Goal: Information Seeking & Learning: Learn about a topic

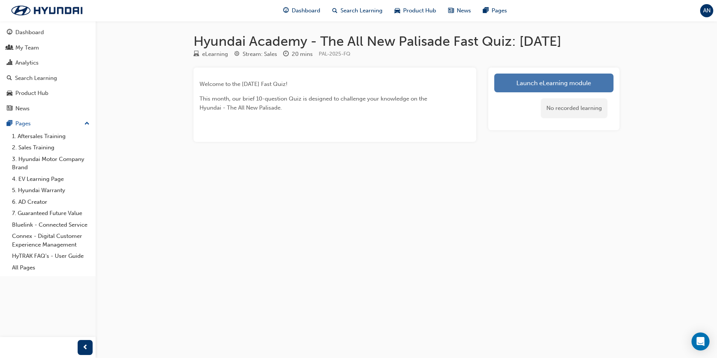
click at [555, 77] on link "Launch eLearning module" at bounding box center [553, 83] width 119 height 19
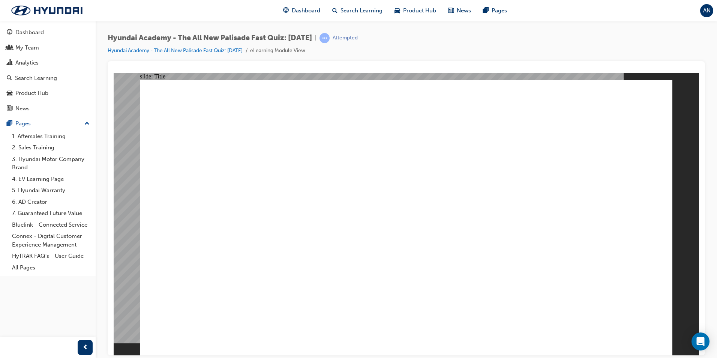
click at [684, 165] on div at bounding box center [407, 214] width 586 height 282
click at [201, 48] on link "Hyundai Academy - The All New Palisade Fast Quiz: [DATE]" at bounding box center [175, 50] width 135 height 6
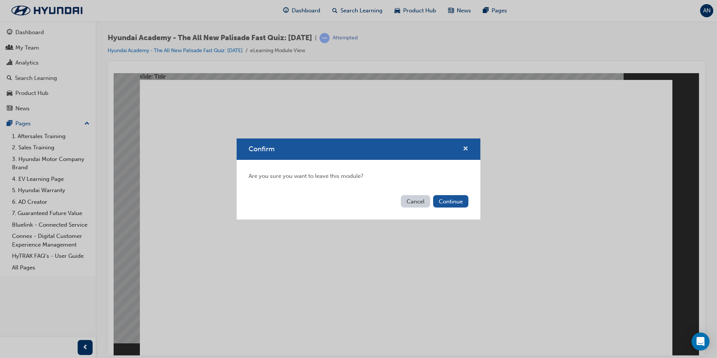
click at [466, 147] on span "cross-icon" at bounding box center [466, 149] width 6 height 7
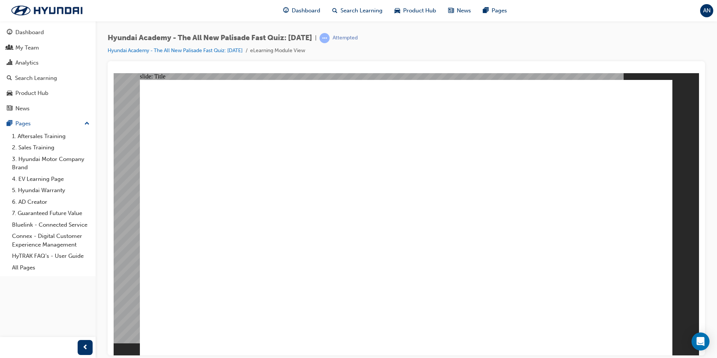
click at [308, 129] on div at bounding box center [407, 214] width 586 height 282
drag, startPoint x: 83, startPoint y: 347, endPoint x: 43, endPoint y: 274, distance: 83.5
click at [83, 347] on span "prev-icon" at bounding box center [86, 347] width 6 height 9
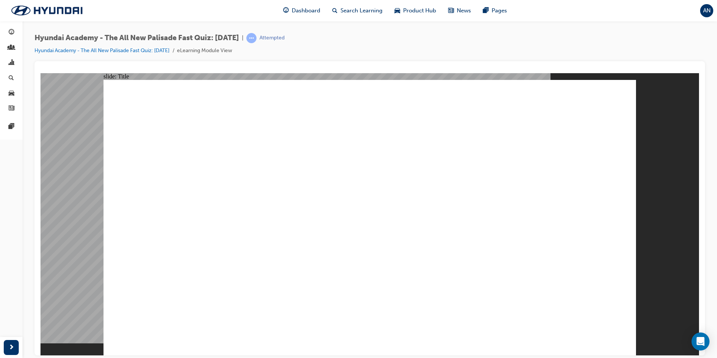
click at [353, 212] on div at bounding box center [370, 214] width 659 height 282
click at [353, 210] on div at bounding box center [370, 214] width 659 height 282
click at [353, 209] on div at bounding box center [370, 214] width 659 height 282
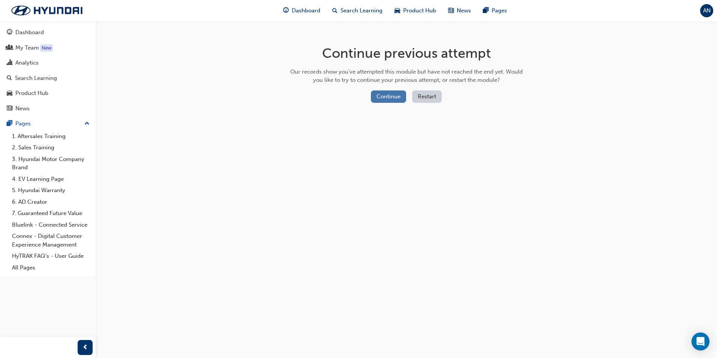
click at [393, 97] on button "Continue" at bounding box center [388, 96] width 35 height 12
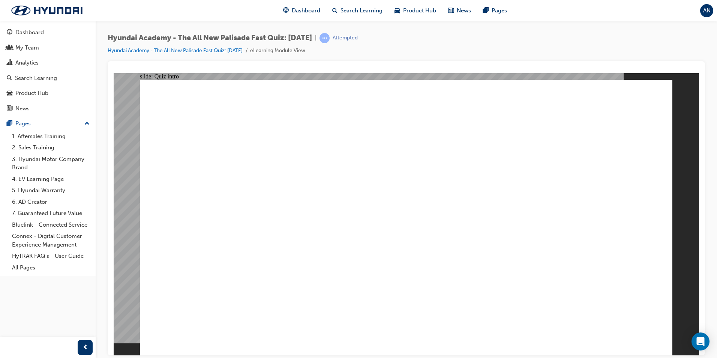
radio input "true"
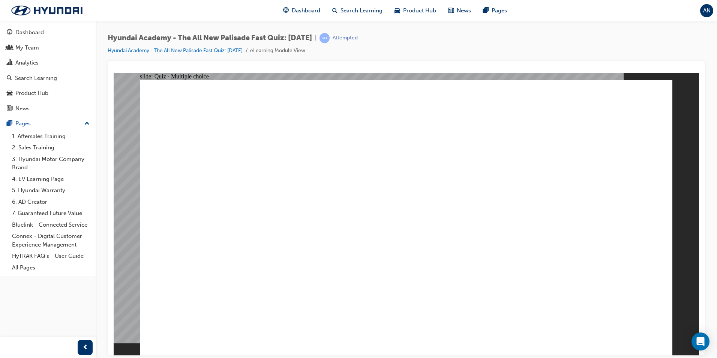
radio input "true"
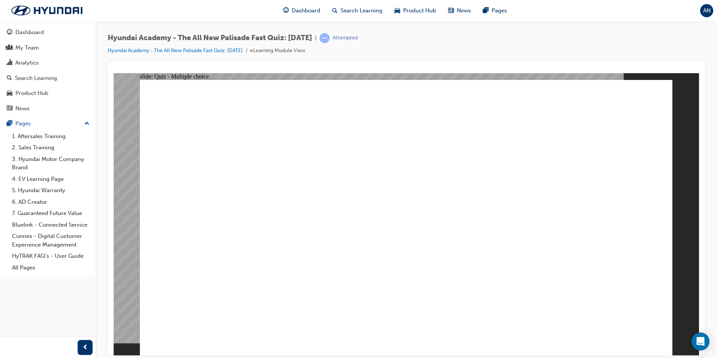
radio input "true"
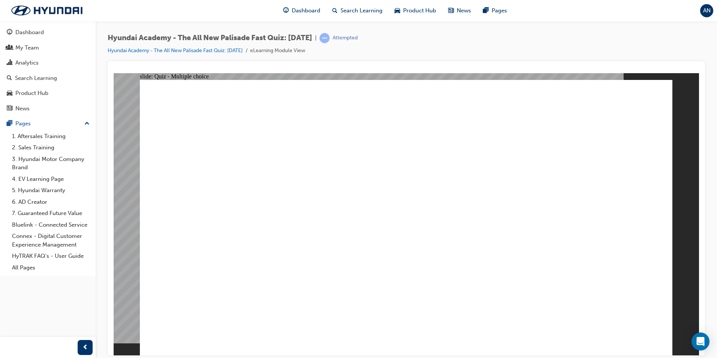
radio input "false"
radio input "true"
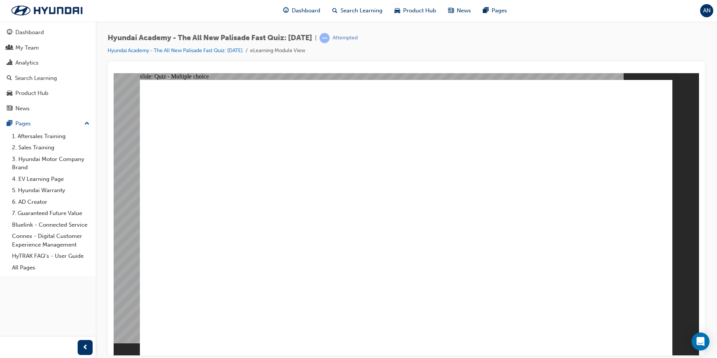
checkbox input "true"
drag, startPoint x: 341, startPoint y: 233, endPoint x: 344, endPoint y: 247, distance: 14.2
checkbox input "true"
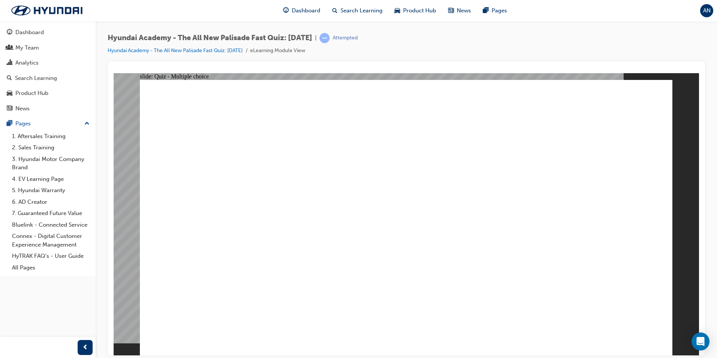
checkbox input "true"
radio input "true"
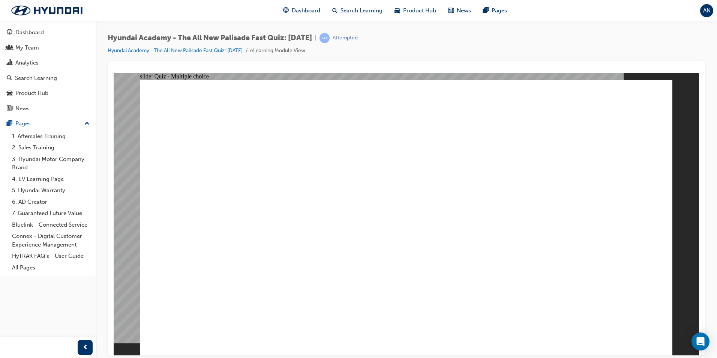
radio input "true"
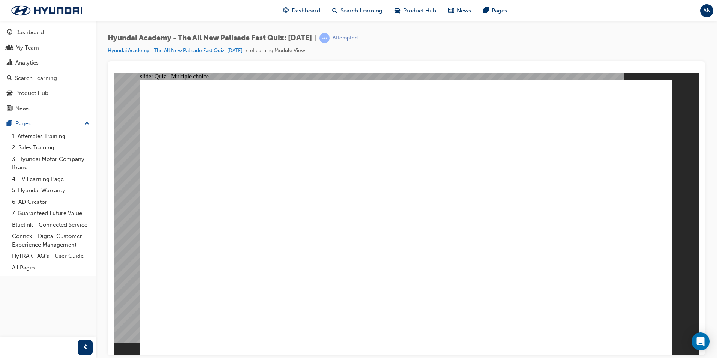
checkbox input "true"
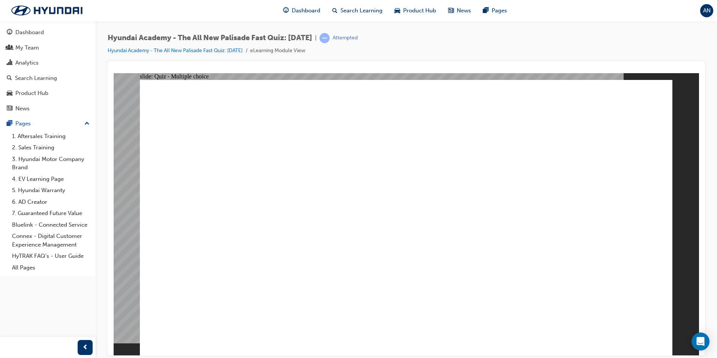
checkbox input "true"
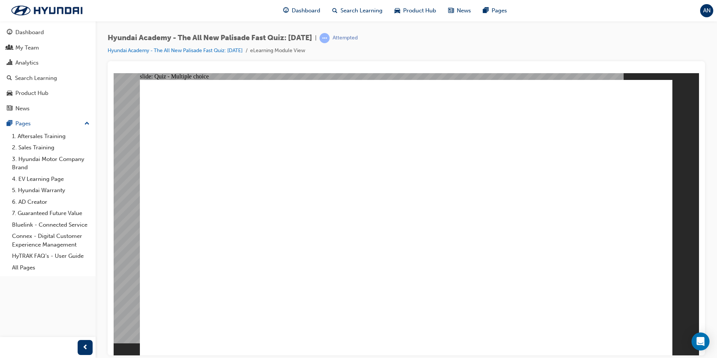
checkbox input "true"
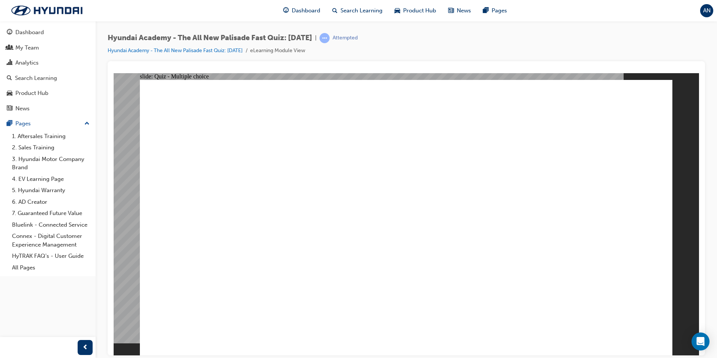
radio input "true"
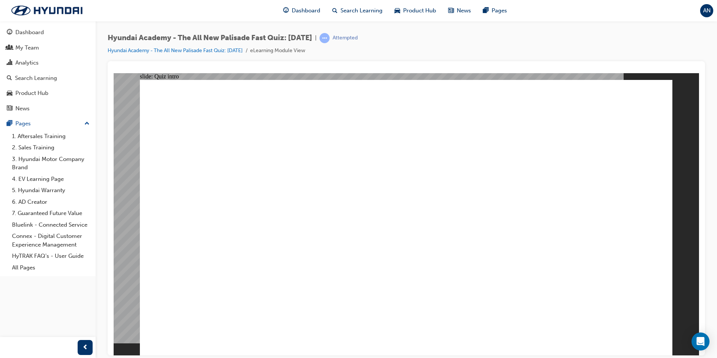
radio input "true"
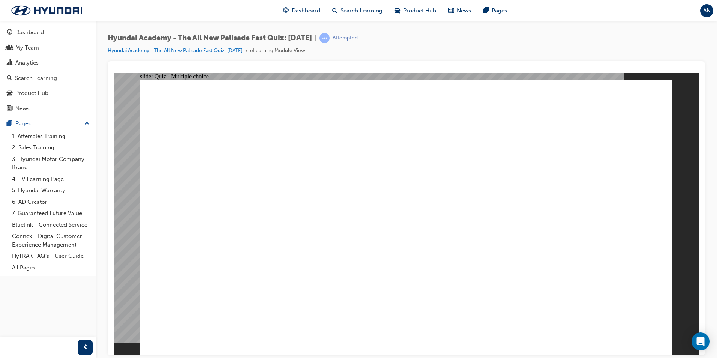
radio input "true"
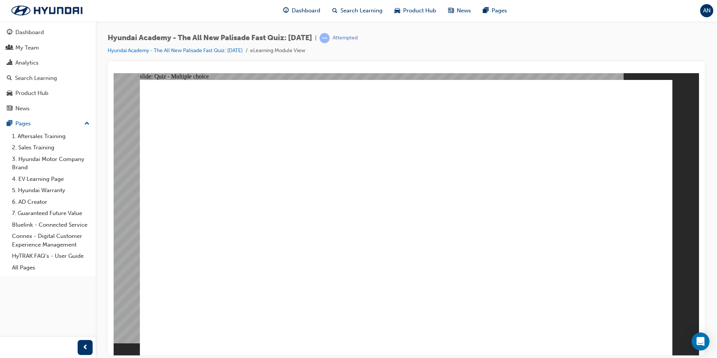
radio input "true"
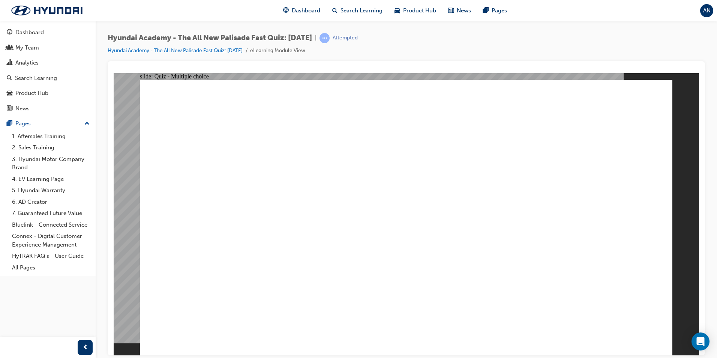
radio input "true"
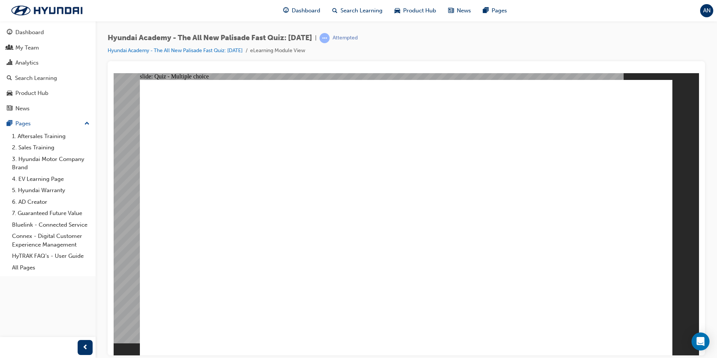
checkbox input "true"
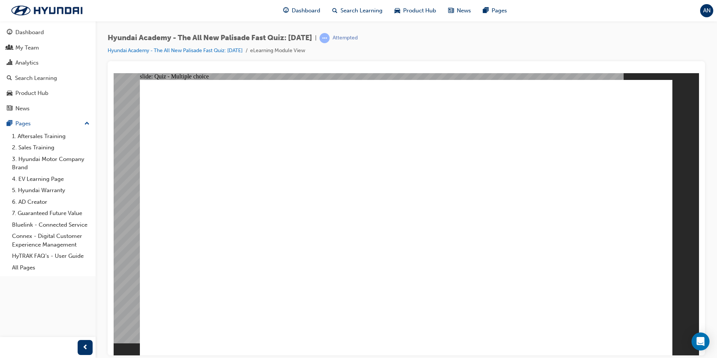
checkbox input "true"
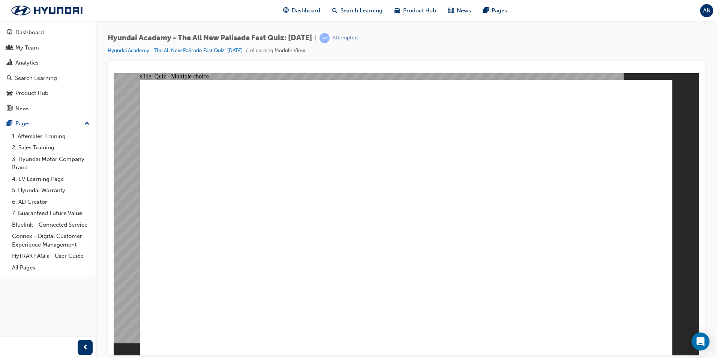
radio input "true"
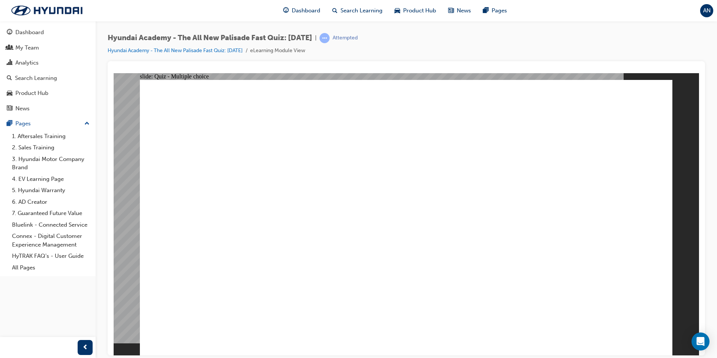
checkbox input "true"
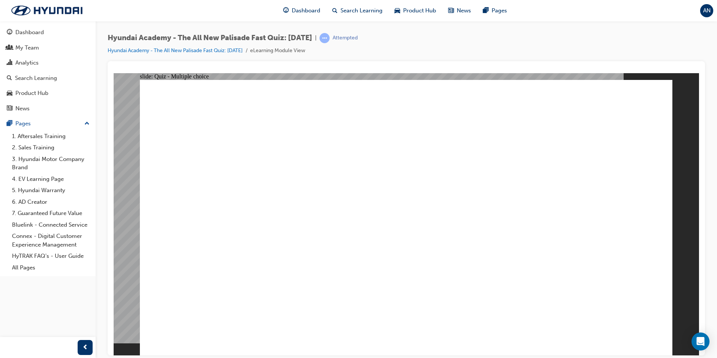
checkbox input "true"
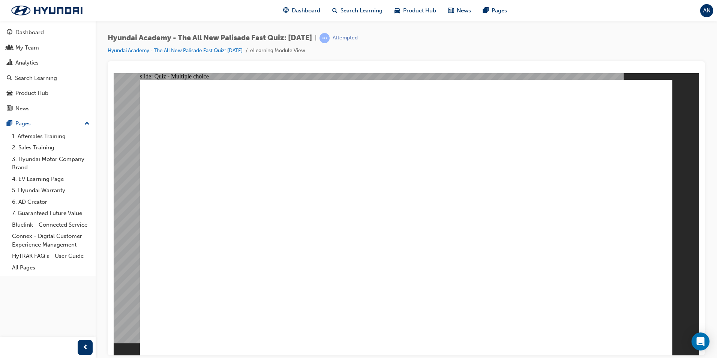
checkbox input "true"
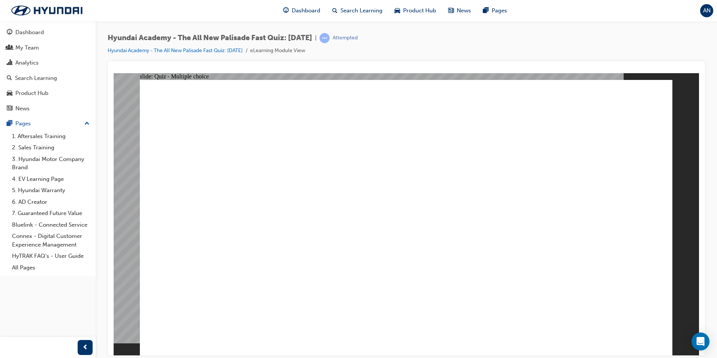
radio input "true"
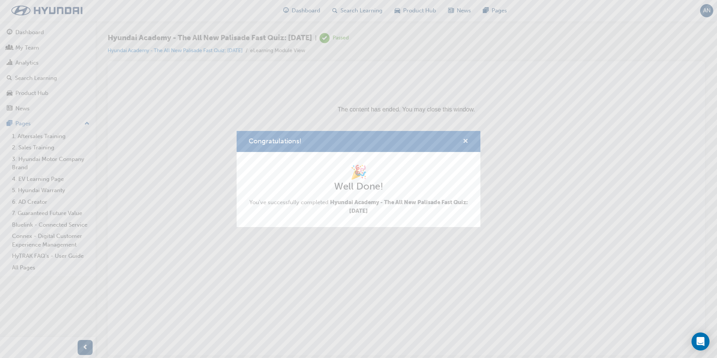
click at [468, 142] on span "cross-icon" at bounding box center [466, 141] width 6 height 7
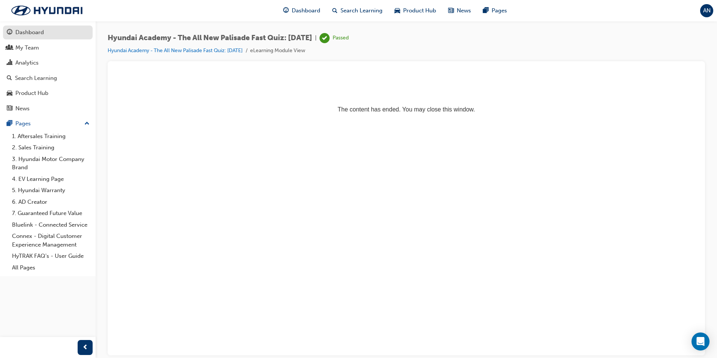
click at [17, 38] on link "Dashboard" at bounding box center [48, 33] width 90 height 14
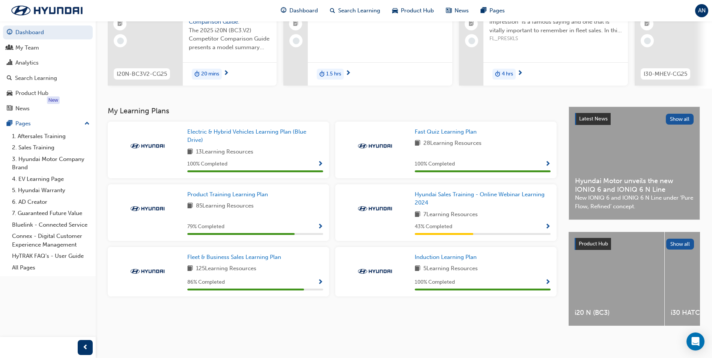
scroll to position [90, 0]
click at [242, 192] on span "Product Training Learning Plan" at bounding box center [227, 194] width 81 height 7
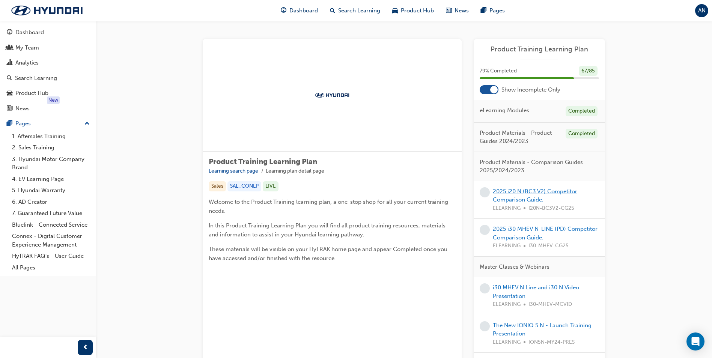
click at [532, 192] on link "2025 i20 N (BC3.V2) Competitor Comparison Guide." at bounding box center [535, 195] width 84 height 15
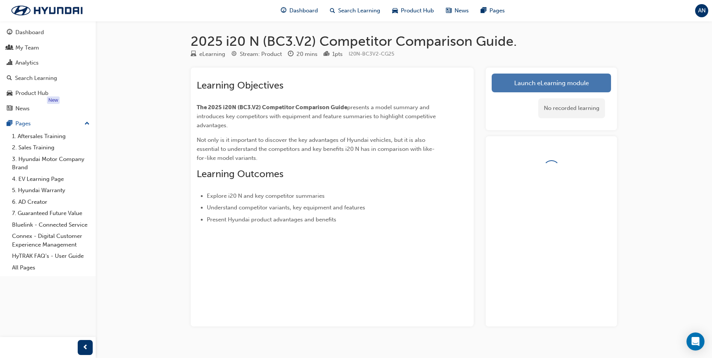
click at [542, 89] on link "Launch eLearning module" at bounding box center [550, 83] width 119 height 19
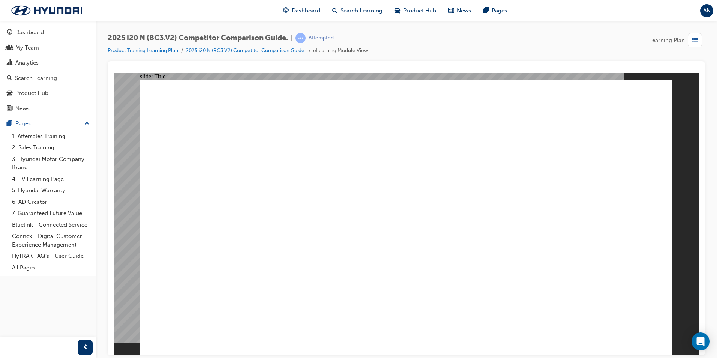
drag, startPoint x: 600, startPoint y: 300, endPoint x: 607, endPoint y: 301, distance: 6.9
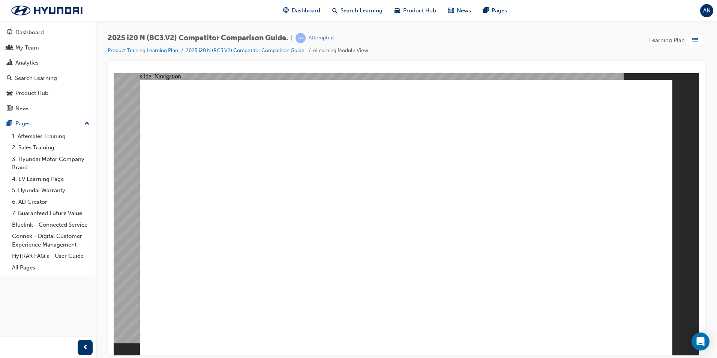
drag, startPoint x: 609, startPoint y: 304, endPoint x: 600, endPoint y: 317, distance: 15.3
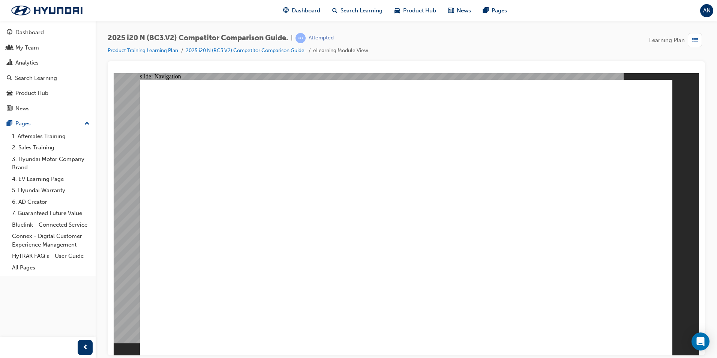
drag, startPoint x: 510, startPoint y: 341, endPoint x: 506, endPoint y: 340, distance: 4.1
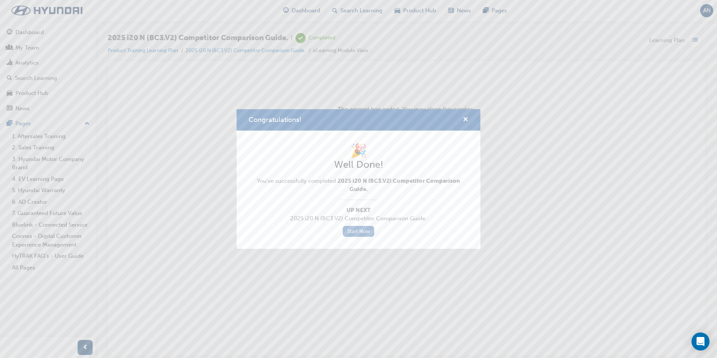
click at [359, 235] on link "Start Now" at bounding box center [359, 231] width 32 height 11
click at [362, 232] on link "Start Now" at bounding box center [359, 231] width 32 height 11
click at [466, 117] on span "cross-icon" at bounding box center [466, 120] width 6 height 7
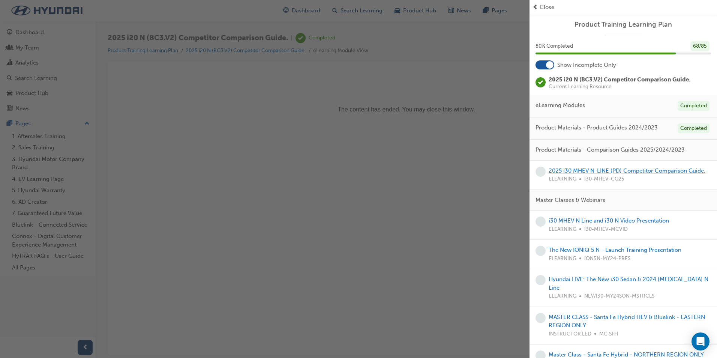
click at [584, 172] on link "2025 i30 MHEV N-LINE (PD) Competitor Comparison Guide." at bounding box center [627, 170] width 157 height 7
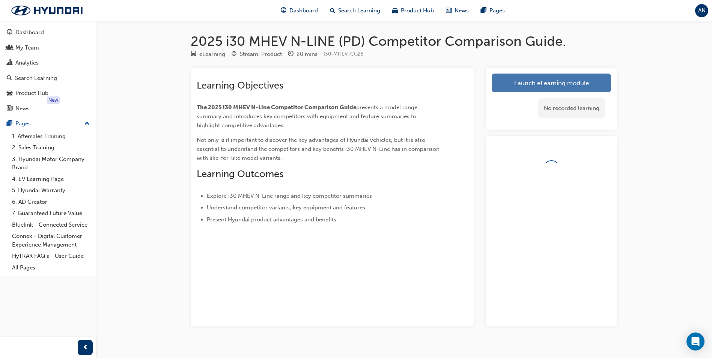
click at [562, 81] on link "Launch eLearning module" at bounding box center [550, 83] width 119 height 19
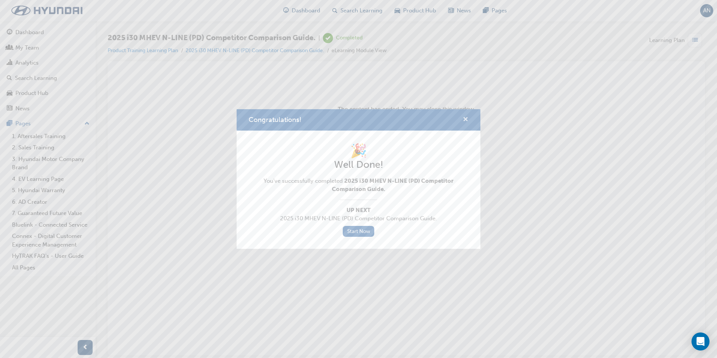
click at [467, 117] on span "cross-icon" at bounding box center [466, 120] width 6 height 7
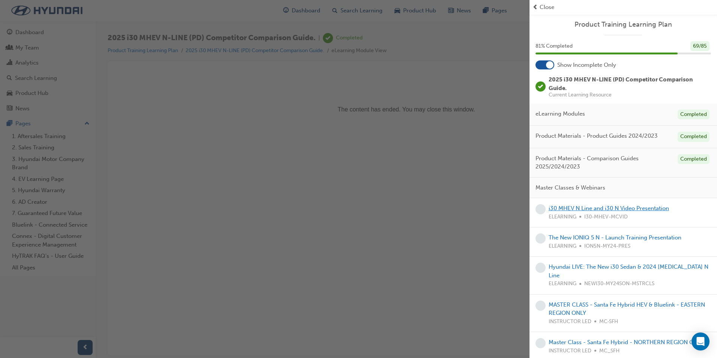
click at [603, 207] on link "i30 MHEV N Line and i30 N Video Presentation" at bounding box center [609, 208] width 120 height 7
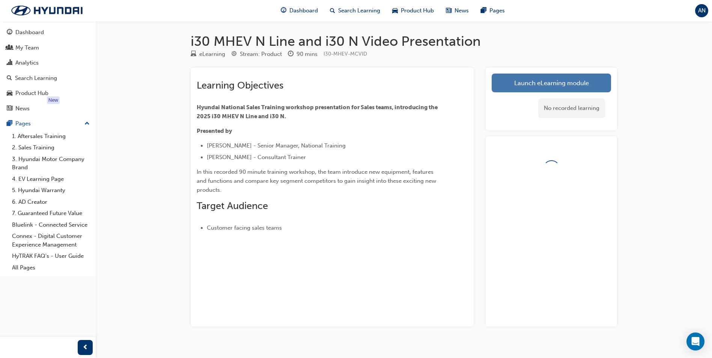
click at [571, 78] on link "Launch eLearning module" at bounding box center [550, 83] width 119 height 19
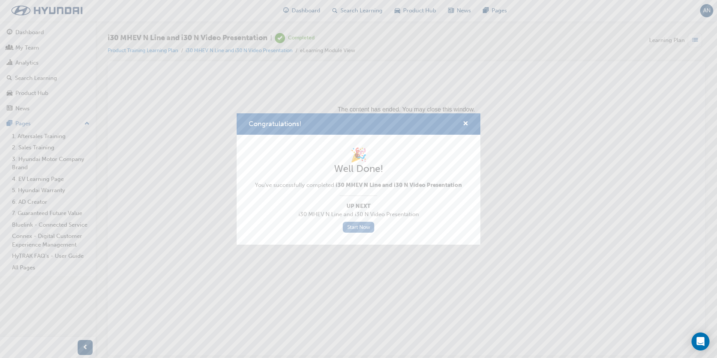
click at [359, 229] on link "Start Now" at bounding box center [359, 227] width 32 height 11
click at [356, 227] on link "Start Now" at bounding box center [359, 227] width 32 height 11
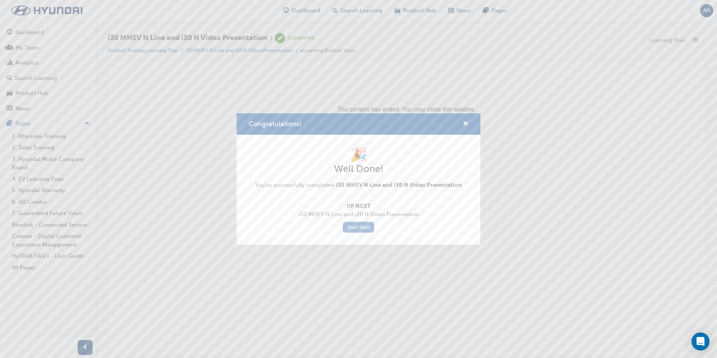
click at [356, 227] on link "Start Now" at bounding box center [359, 227] width 32 height 11
click at [366, 229] on link "Start Now" at bounding box center [359, 227] width 32 height 11
click at [466, 121] on span "cross-icon" at bounding box center [466, 124] width 6 height 7
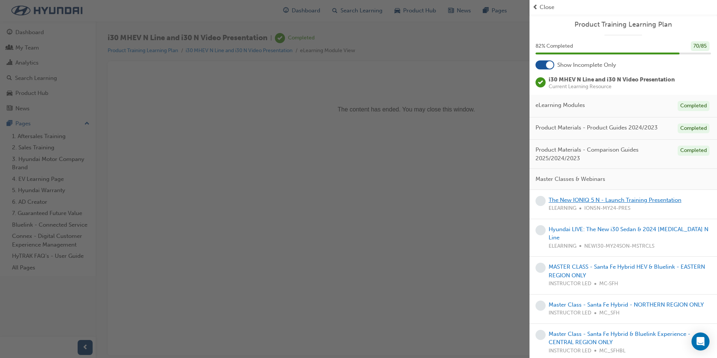
click at [567, 202] on link "The New IONIQ 5 N - Launch Training Presentation" at bounding box center [615, 200] width 133 height 7
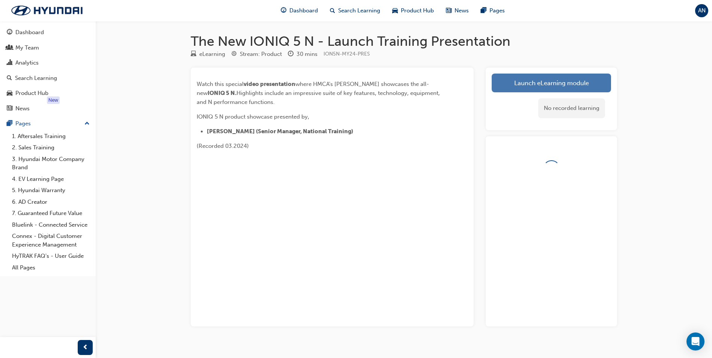
click at [547, 87] on link "Launch eLearning module" at bounding box center [550, 83] width 119 height 19
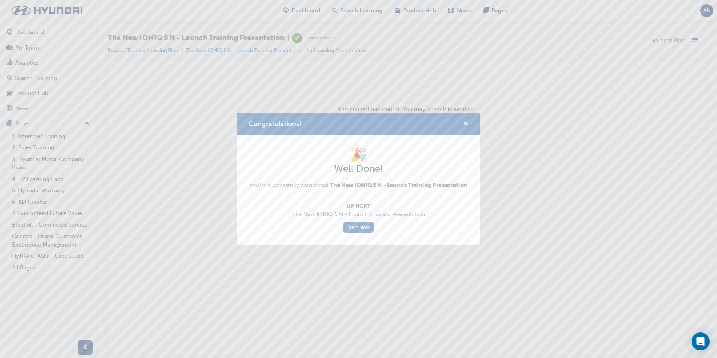
click at [466, 121] on span "cross-icon" at bounding box center [466, 124] width 6 height 7
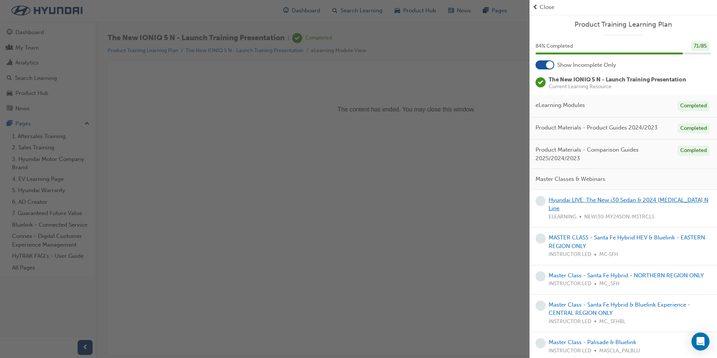
click at [573, 198] on link "Hyundai LIVE: The New i30 Sedan & 2024 SONATA N Line" at bounding box center [629, 204] width 160 height 15
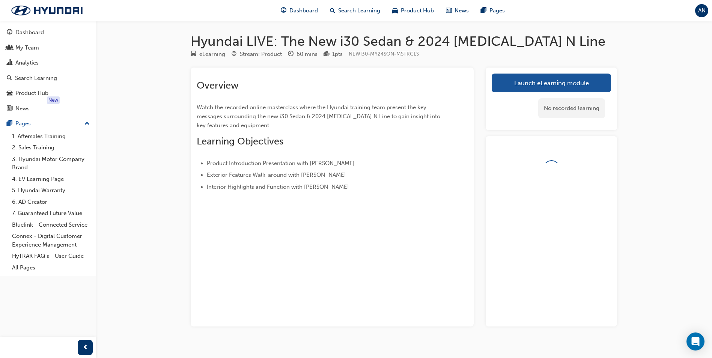
click at [551, 84] on link "Launch eLearning module" at bounding box center [550, 83] width 119 height 19
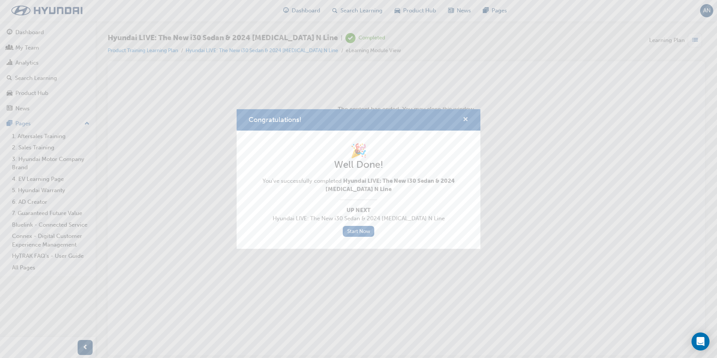
click at [467, 117] on span "cross-icon" at bounding box center [466, 120] width 6 height 7
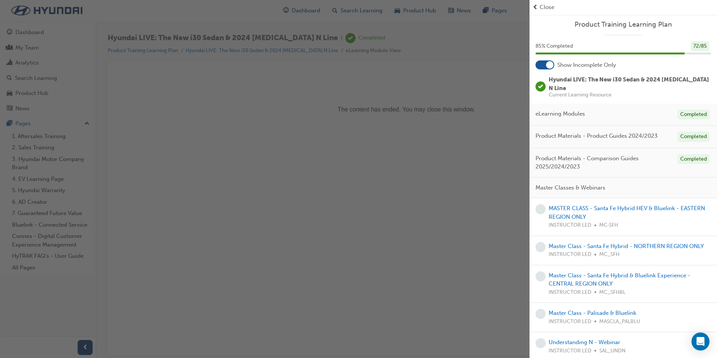
scroll to position [75, 0]
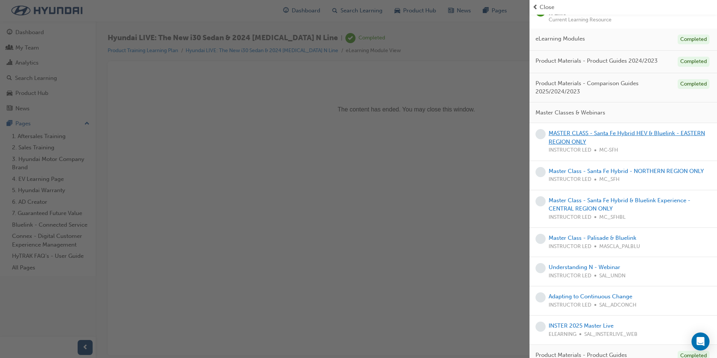
click at [582, 130] on link "MASTER CLASS - Santa Fe Hybrid HEV & Bluelink - EASTERN REGION ONLY" at bounding box center [627, 137] width 156 height 15
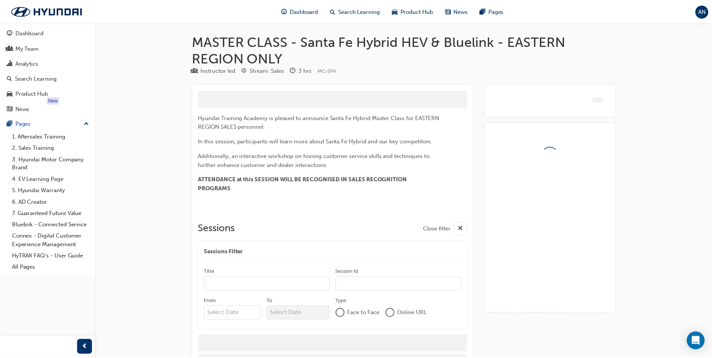
scroll to position [21, 0]
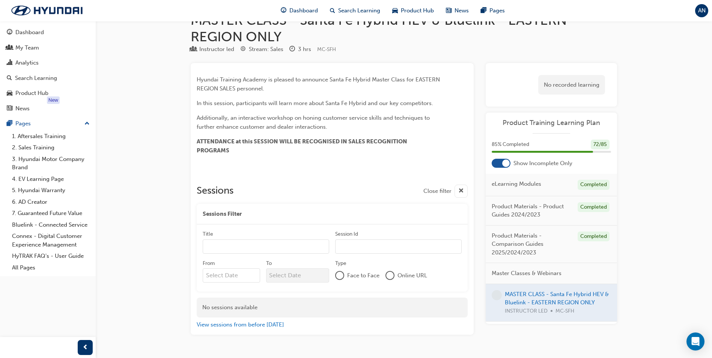
click at [394, 278] on div at bounding box center [389, 275] width 9 height 9
click at [329, 165] on div at bounding box center [332, 164] width 271 height 6
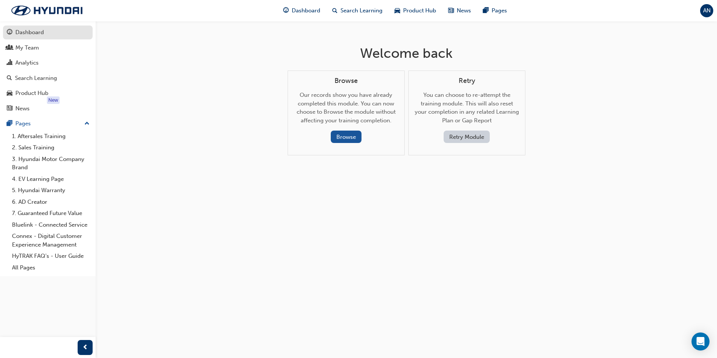
click at [35, 36] on div "Dashboard" at bounding box center [29, 32] width 29 height 9
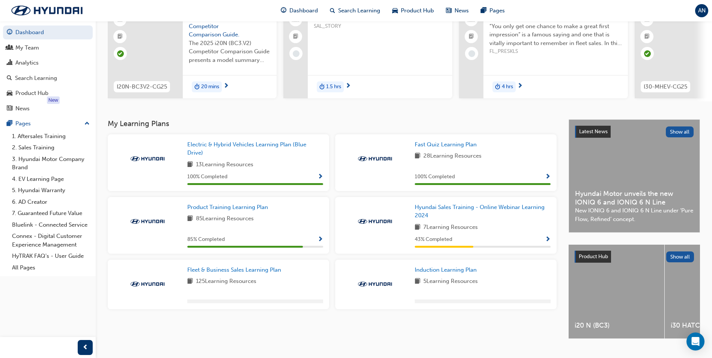
scroll to position [75, 0]
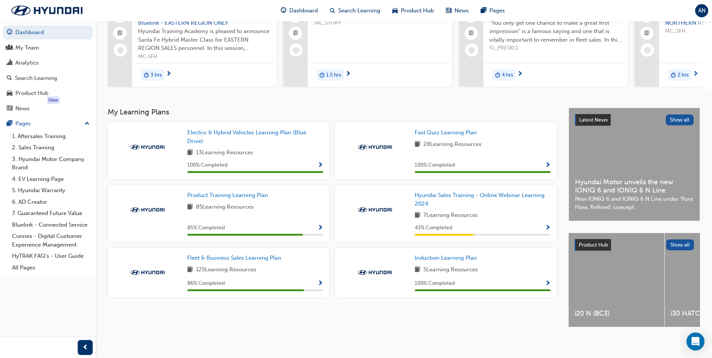
click at [246, 207] on span "85 Learning Resources" at bounding box center [225, 207] width 58 height 9
click at [249, 198] on span "Product Training Learning Plan" at bounding box center [227, 195] width 81 height 7
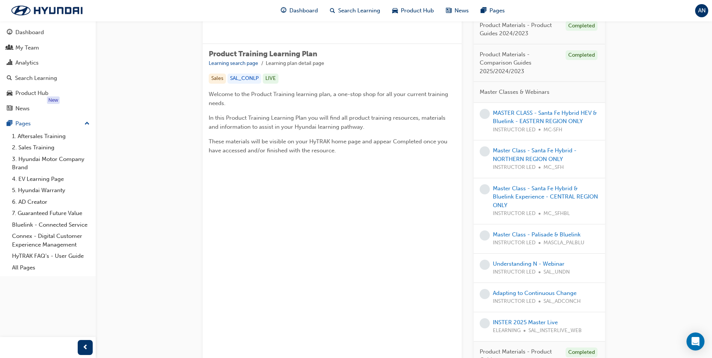
scroll to position [188, 0]
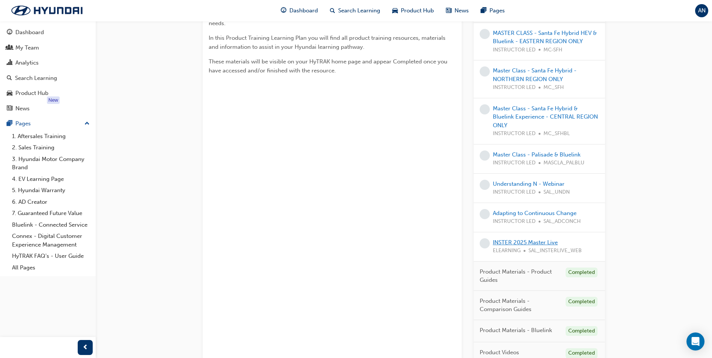
click at [527, 242] on link "INSTER 2025 Master Live" at bounding box center [525, 242] width 65 height 7
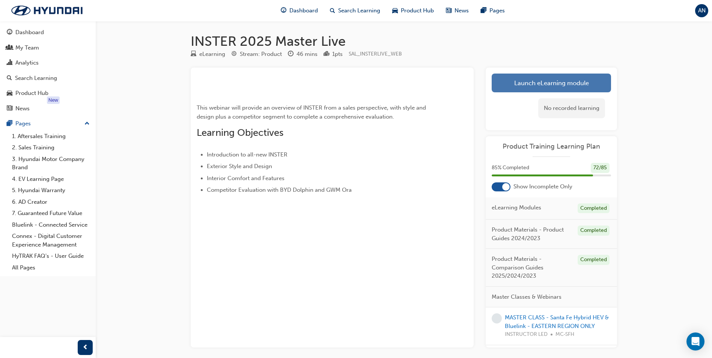
click at [551, 79] on link "Launch eLearning module" at bounding box center [550, 83] width 119 height 19
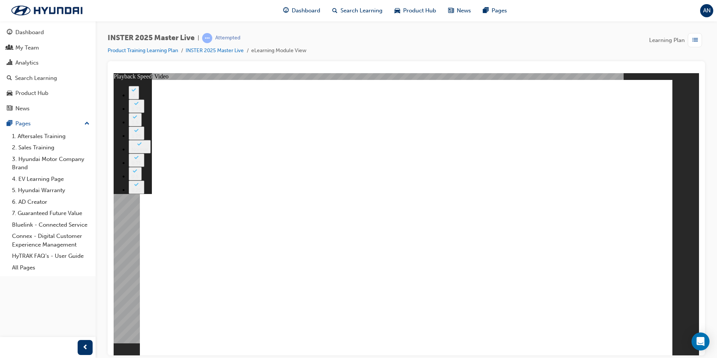
drag, startPoint x: 250, startPoint y: 305, endPoint x: 550, endPoint y: 315, distance: 299.9
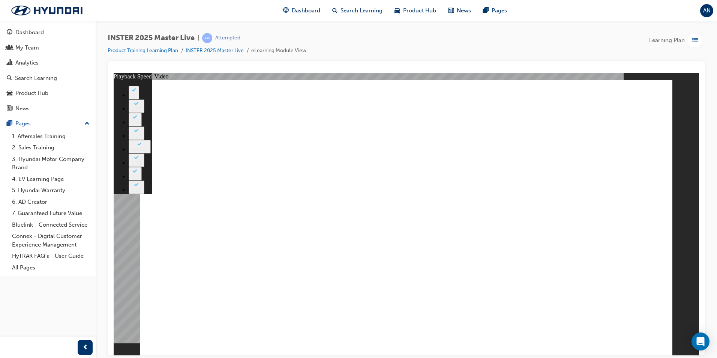
drag, startPoint x: 547, startPoint y: 308, endPoint x: 559, endPoint y: 307, distance: 11.7
drag, startPoint x: 560, startPoint y: 307, endPoint x: 566, endPoint y: 306, distance: 6.0
drag, startPoint x: 565, startPoint y: 307, endPoint x: 571, endPoint y: 308, distance: 6.1
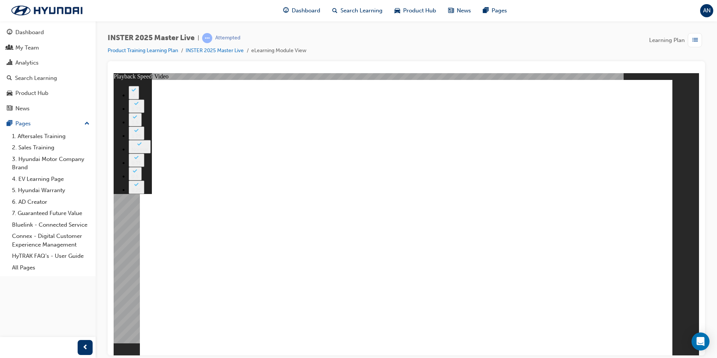
type input "2719"
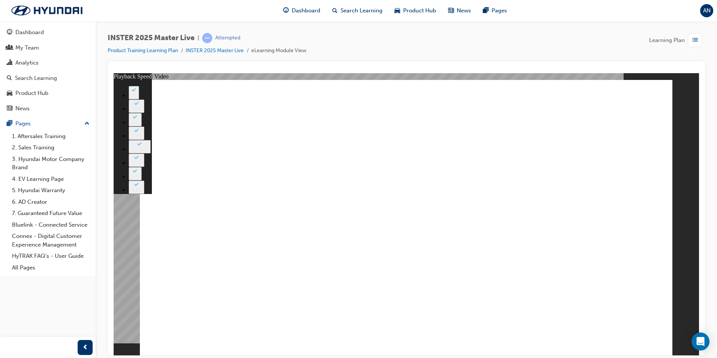
type input "2719"
drag, startPoint x: 340, startPoint y: 101, endPoint x: 340, endPoint y: 92, distance: 9.4
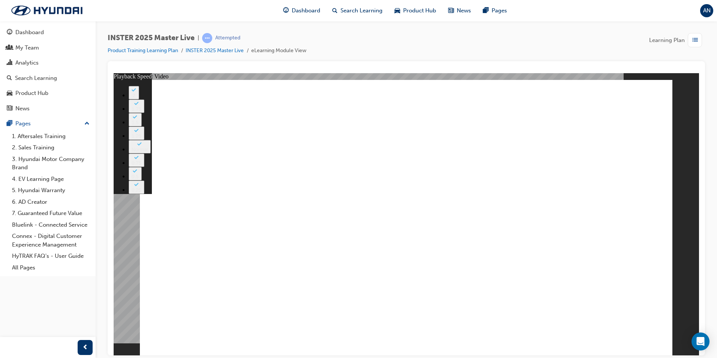
type input "2726"
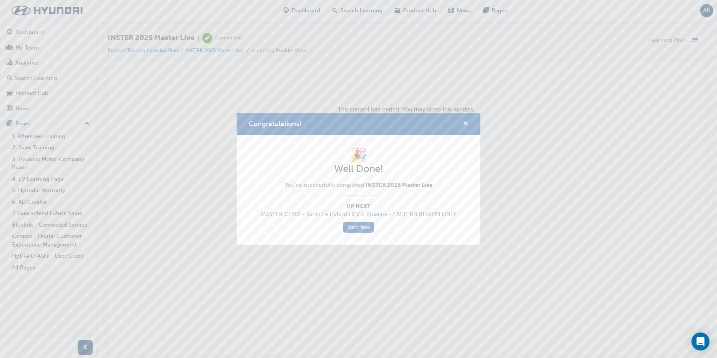
click at [467, 121] on span "cross-icon" at bounding box center [466, 124] width 6 height 7
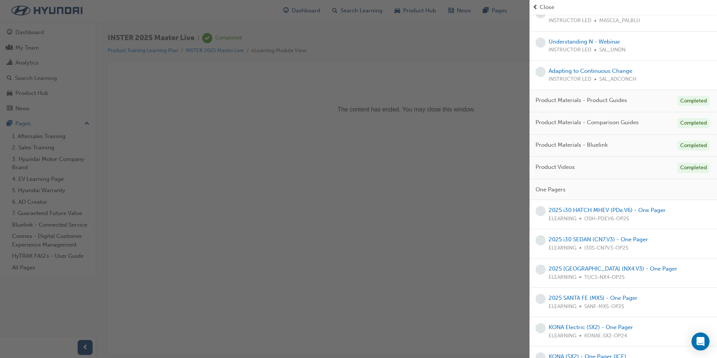
scroll to position [310, 0]
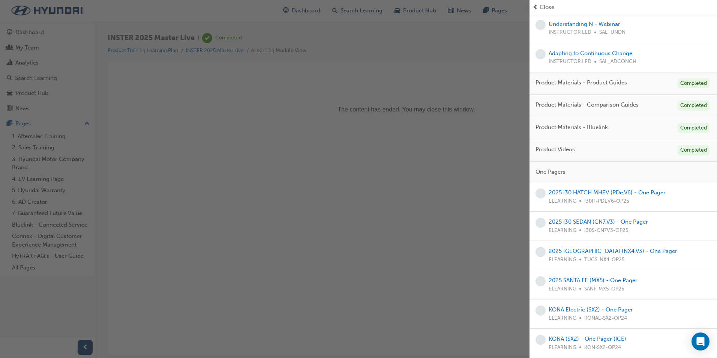
click at [581, 191] on link "2025 i30 HATCH MHEV (PDe.V6) - One Pager" at bounding box center [607, 192] width 117 height 7
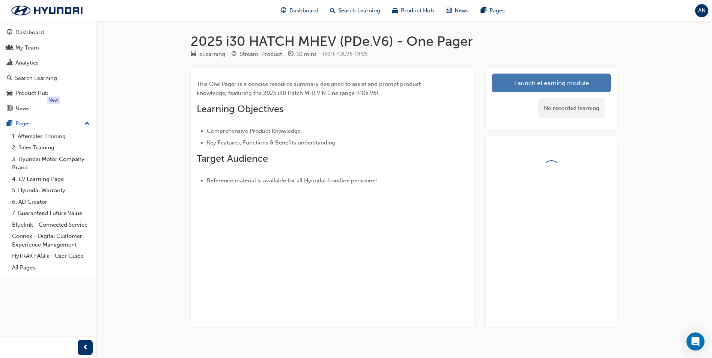
click at [549, 81] on link "Launch eLearning module" at bounding box center [550, 83] width 119 height 19
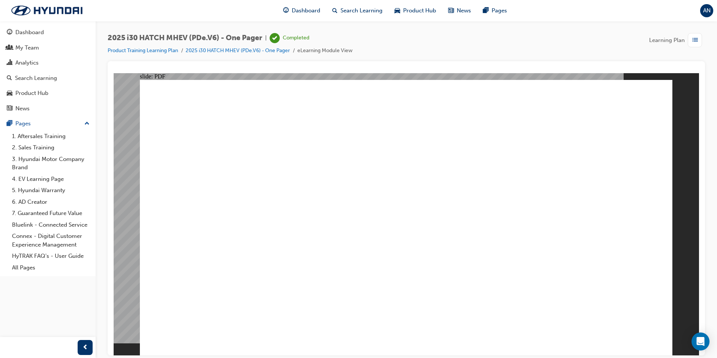
drag, startPoint x: 662, startPoint y: 76, endPoint x: 661, endPoint y: 81, distance: 4.9
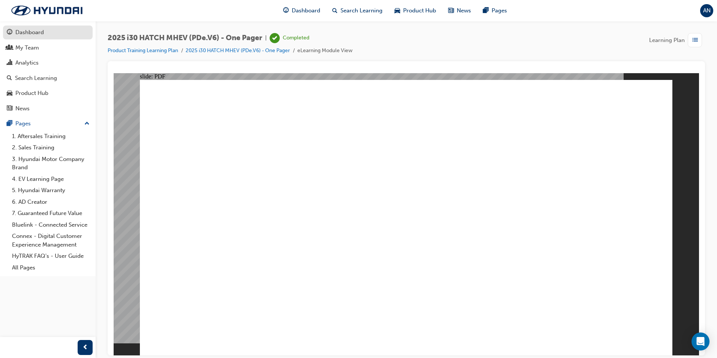
click at [24, 32] on div "Dashboard" at bounding box center [29, 32] width 29 height 9
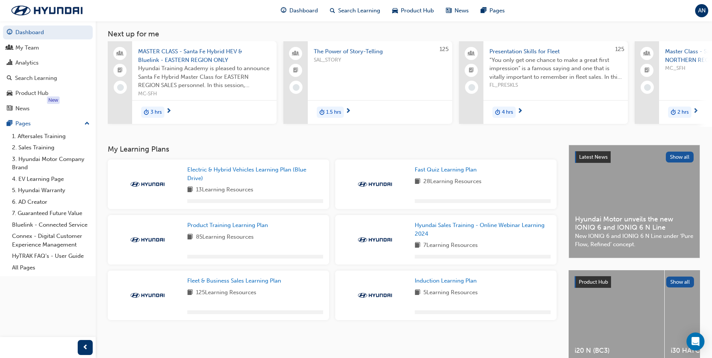
scroll to position [82, 0]
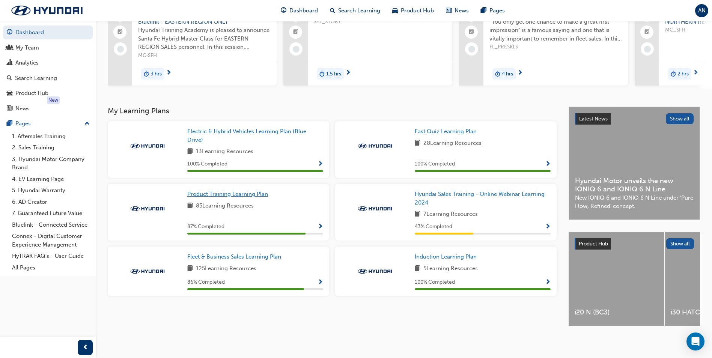
click at [259, 191] on span "Product Training Learning Plan" at bounding box center [227, 194] width 81 height 7
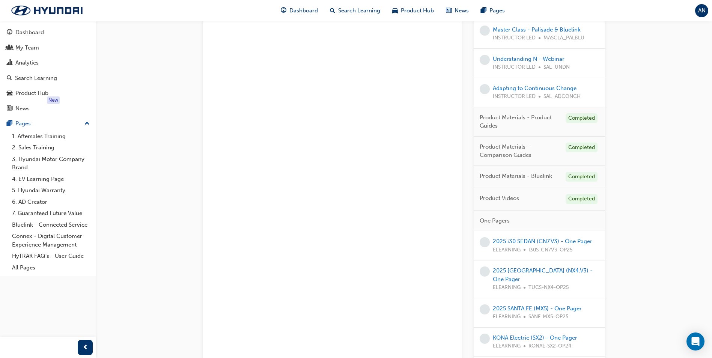
scroll to position [387, 0]
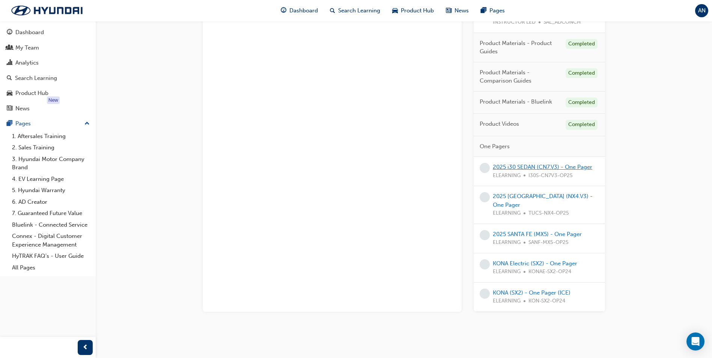
click at [570, 167] on link "2025 i30 SEDAN (CN7.V3) - One Pager" at bounding box center [542, 167] width 99 height 7
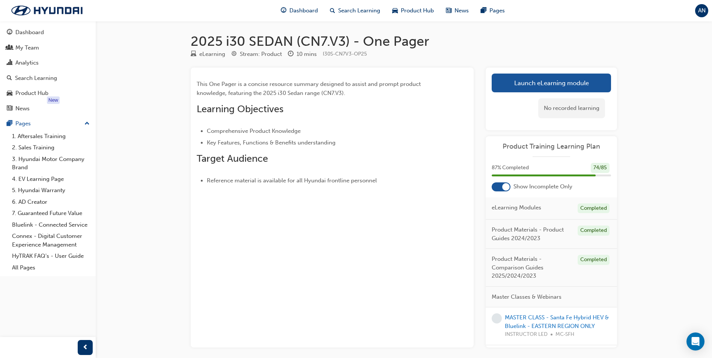
drag, startPoint x: 561, startPoint y: 195, endPoint x: 665, endPoint y: 156, distance: 111.1
click at [665, 156] on div "2025 i30 SEDAN (CN7.V3) - One Pager eLearning Stream: Product 10 mins I30S-CN7V…" at bounding box center [356, 195] width 712 height 390
click at [556, 84] on link "Launch eLearning module" at bounding box center [550, 83] width 119 height 19
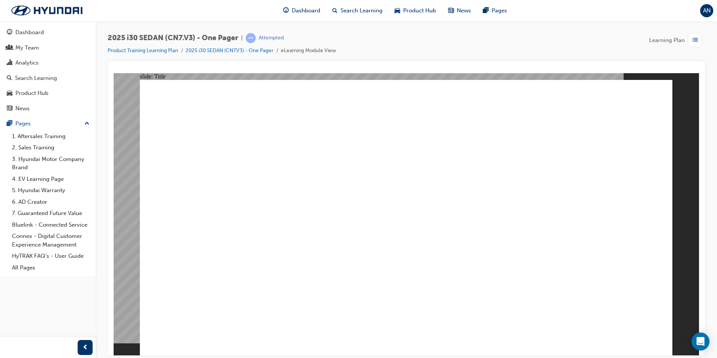
drag, startPoint x: 232, startPoint y: 311, endPoint x: 224, endPoint y: 311, distance: 8.3
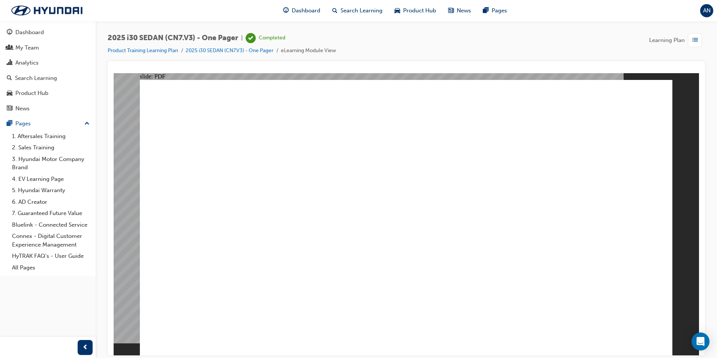
drag, startPoint x: 551, startPoint y: 230, endPoint x: 532, endPoint y: 237, distance: 20.4
click at [87, 350] on span "prev-icon" at bounding box center [86, 347] width 6 height 9
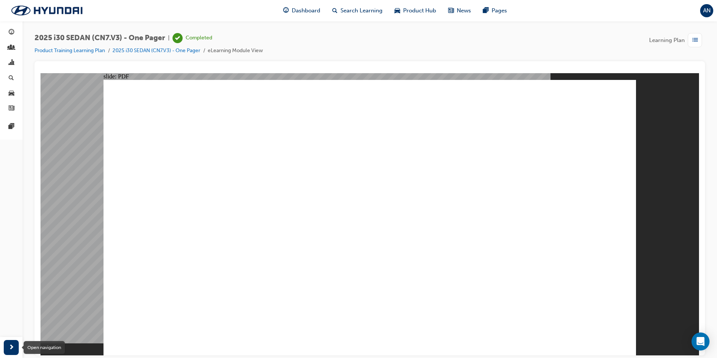
click at [6, 346] on div "button" at bounding box center [11, 347] width 15 height 15
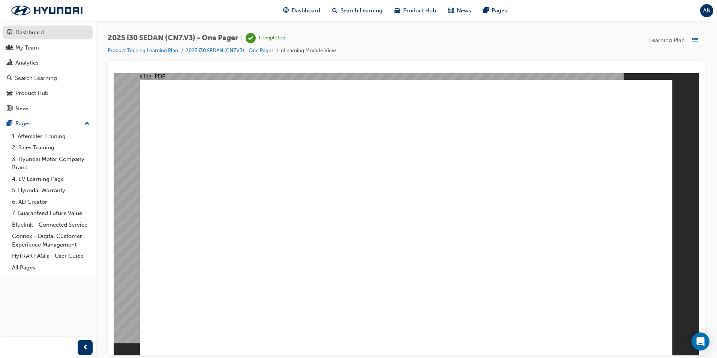
click at [38, 29] on div "Dashboard" at bounding box center [29, 32] width 29 height 9
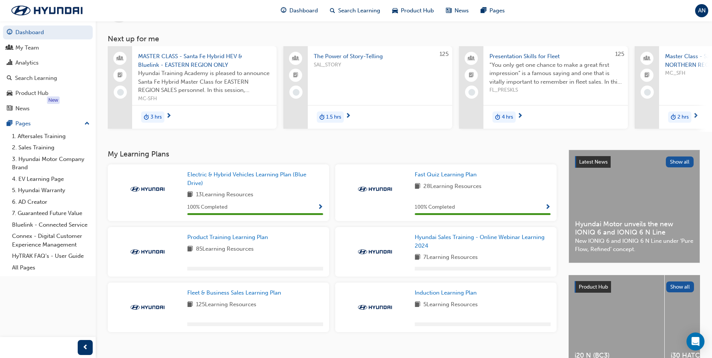
scroll to position [82, 0]
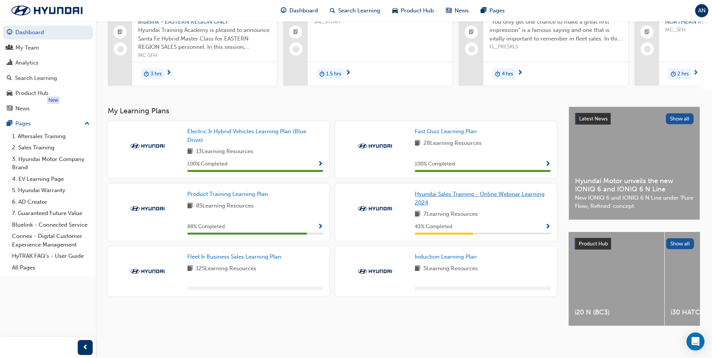
click at [482, 191] on span "Hyundai Sales Training - Online Webinar Learning 2024" at bounding box center [480, 198] width 130 height 15
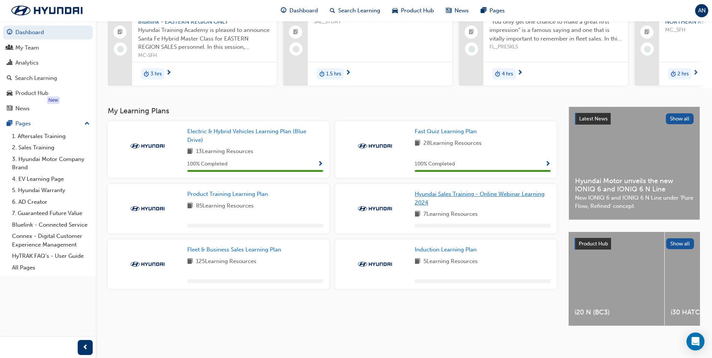
scroll to position [82, 0]
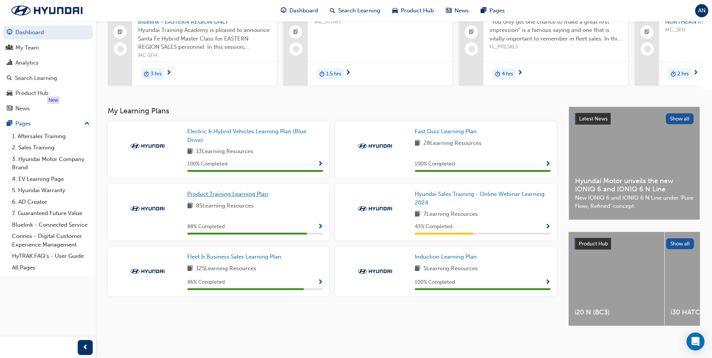
click at [240, 191] on span "Product Training Learning Plan" at bounding box center [227, 194] width 81 height 7
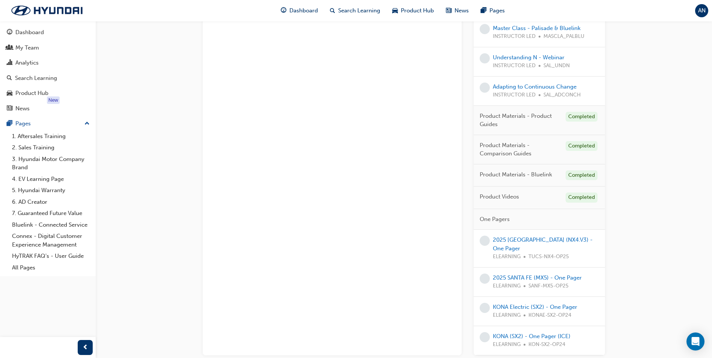
scroll to position [358, 0]
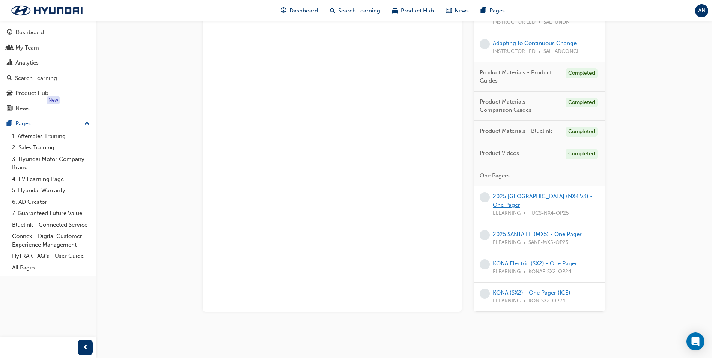
click at [515, 195] on link "2025 TUCSON (NX4.V3) - One Pager" at bounding box center [543, 200] width 100 height 15
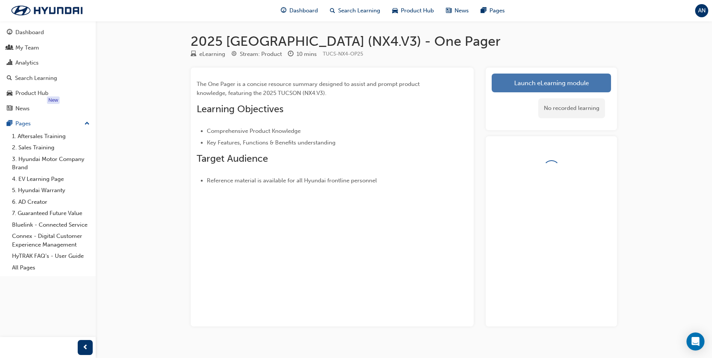
click at [518, 84] on link "Launch eLearning module" at bounding box center [550, 83] width 119 height 19
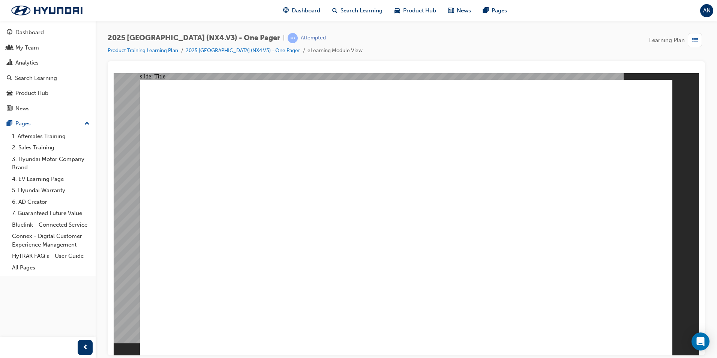
drag, startPoint x: 603, startPoint y: 210, endPoint x: 551, endPoint y: 214, distance: 51.9
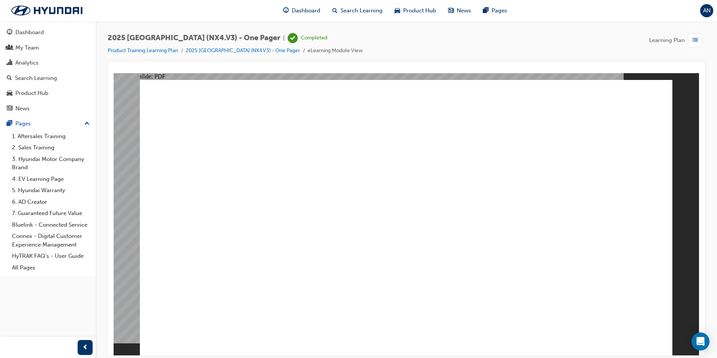
drag, startPoint x: 692, startPoint y: 230, endPoint x: 686, endPoint y: 228, distance: 6.3
click at [686, 228] on div "slide: PDF Rectangle 1 close_blue.png Screenshot 2024-10-08 at 2.19.24 pm.png S…" at bounding box center [407, 214] width 586 height 282
drag, startPoint x: 685, startPoint y: 230, endPoint x: 669, endPoint y: 128, distance: 102.6
click at [669, 128] on div "slide: PDF Rectangle 1 close_blue.png Screenshot 2024-10-08 at 2.19.24 pm.png S…" at bounding box center [407, 214] width 586 height 282
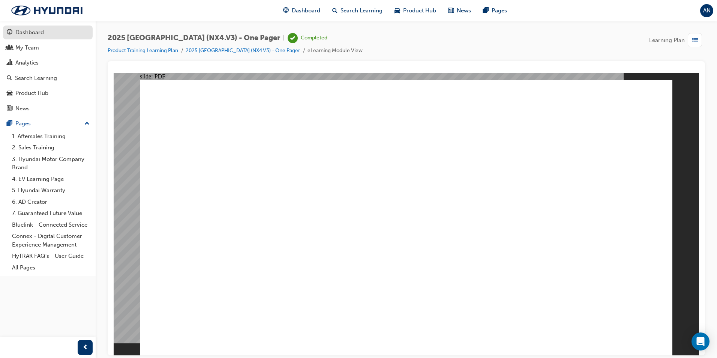
click at [30, 34] on div "Dashboard" at bounding box center [29, 32] width 29 height 9
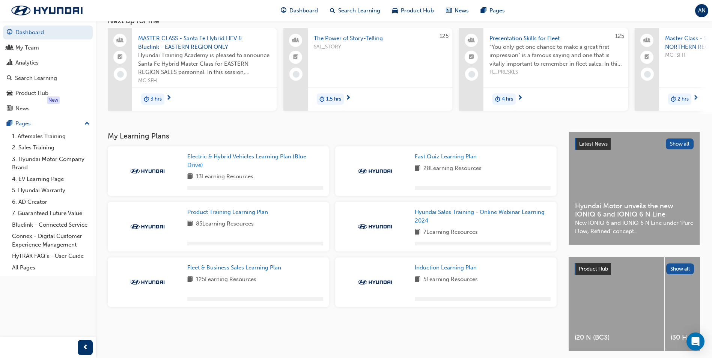
scroll to position [82, 0]
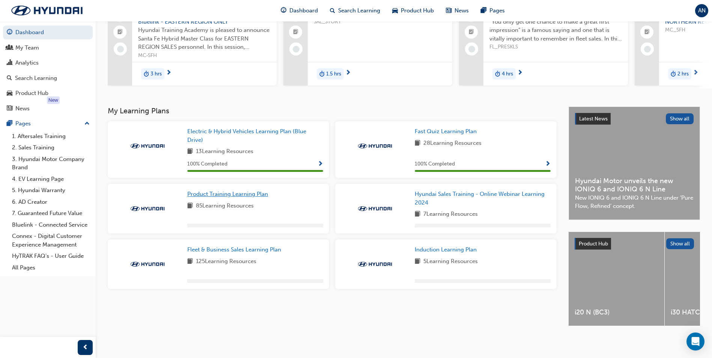
click at [214, 191] on span "Product Training Learning Plan" at bounding box center [227, 194] width 81 height 7
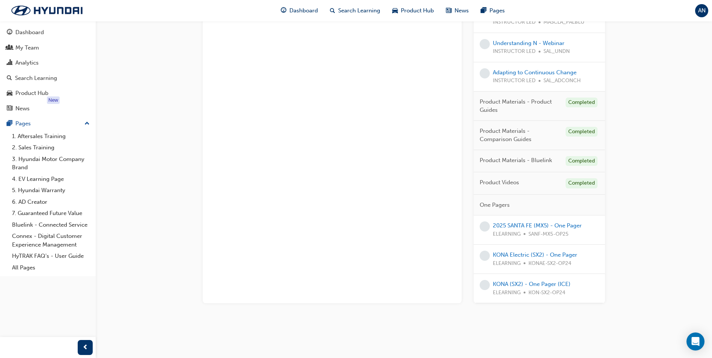
scroll to position [328, 0]
click at [526, 228] on link "2025 SANTA FE (MX5) - One Pager" at bounding box center [537, 225] width 89 height 7
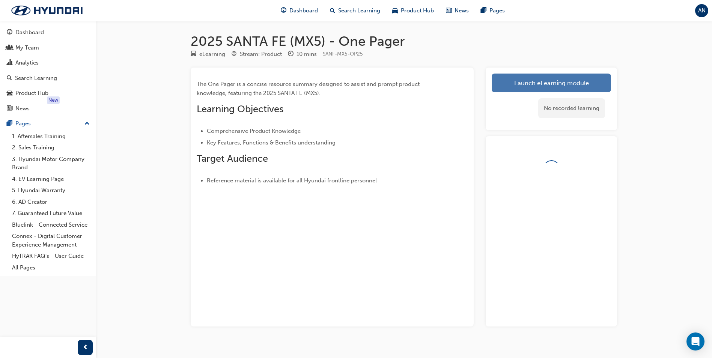
click at [541, 84] on link "Launch eLearning module" at bounding box center [550, 83] width 119 height 19
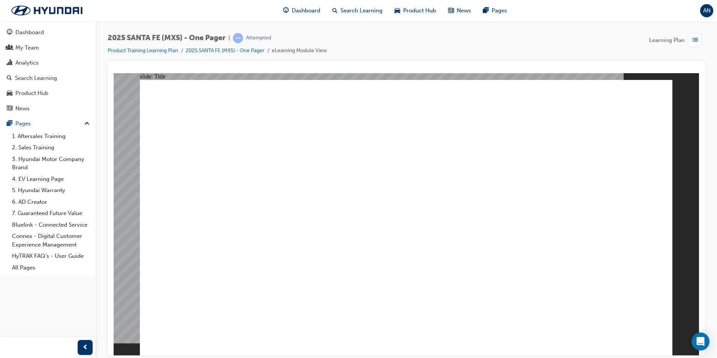
click at [676, 186] on div "slide: PDF 2025 SANTA FE (MX5) - 1.jpg 2025 SANTA FE (MX5) - 2.jpg Group 1 You …" at bounding box center [407, 214] width 586 height 282
drag, startPoint x: 667, startPoint y: 179, endPoint x: 669, endPoint y: 172, distance: 7.0
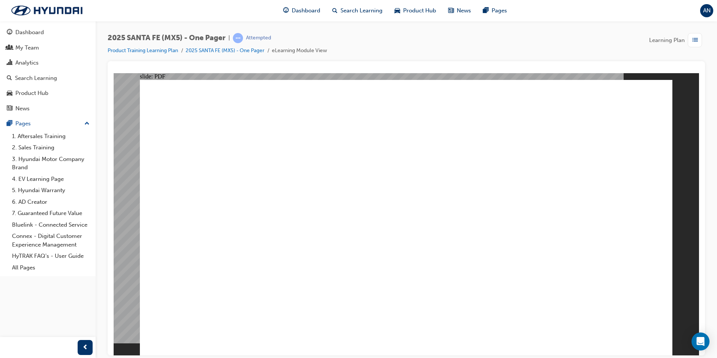
click at [35, 31] on div "Dashboard" at bounding box center [29, 32] width 29 height 9
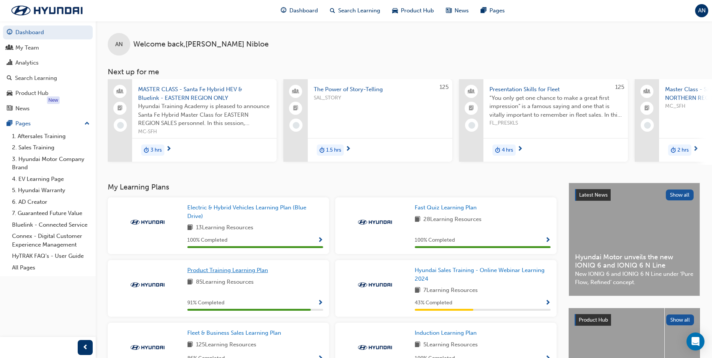
click at [259, 273] on span "Product Training Learning Plan" at bounding box center [227, 270] width 81 height 7
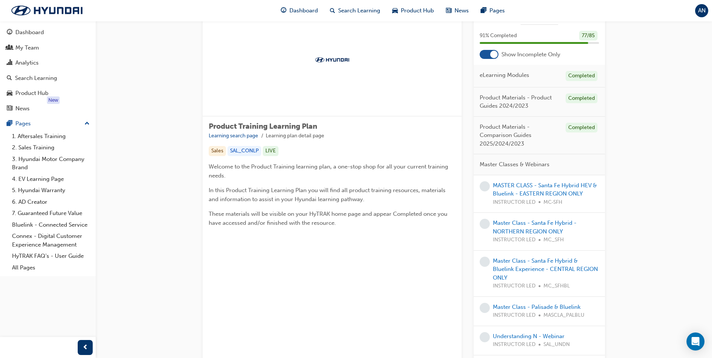
scroll to position [263, 0]
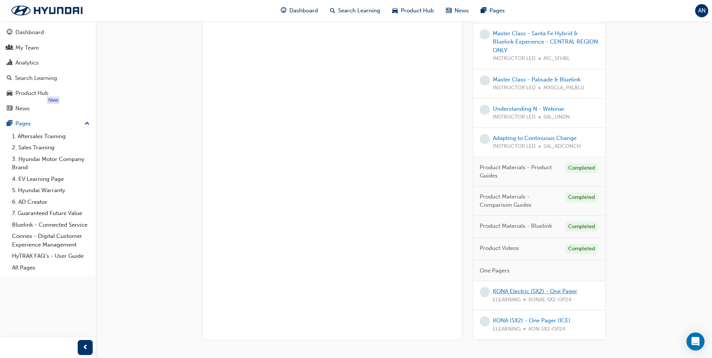
click at [547, 290] on link "KONA Electric (SX2) - One Pager" at bounding box center [535, 291] width 84 height 7
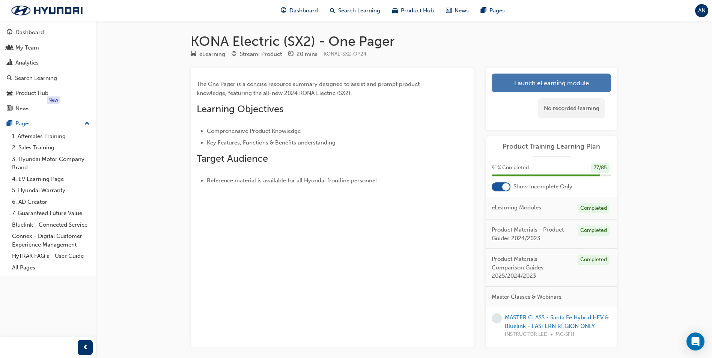
click at [565, 87] on link "Launch eLearning module" at bounding box center [550, 83] width 119 height 19
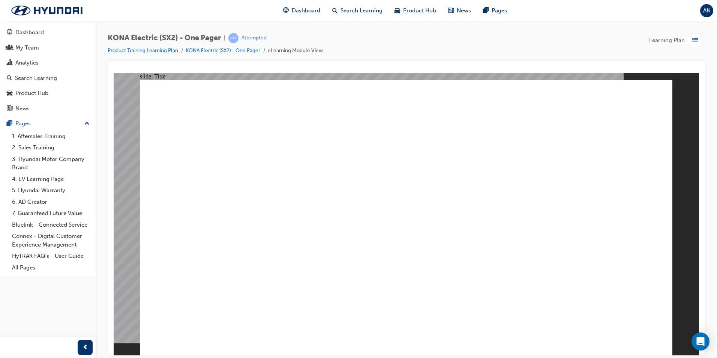
click at [36, 27] on link "Dashboard" at bounding box center [48, 33] width 90 height 14
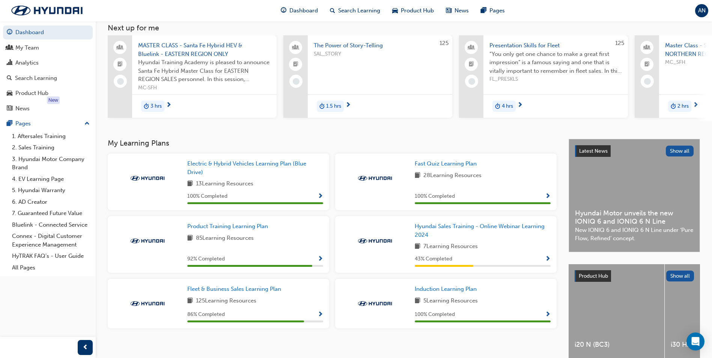
scroll to position [82, 0]
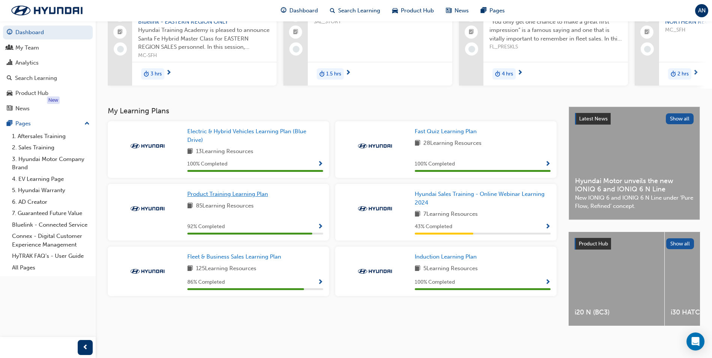
click at [232, 191] on span "Product Training Learning Plan" at bounding box center [227, 194] width 81 height 7
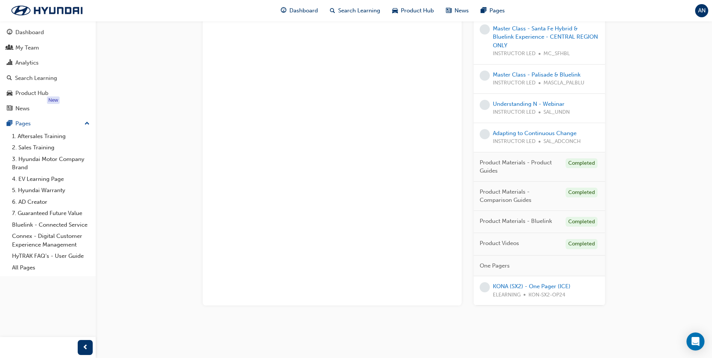
scroll to position [270, 0]
click at [540, 285] on link "KONA (SX2) - One Pager (ICE)" at bounding box center [532, 284] width 78 height 7
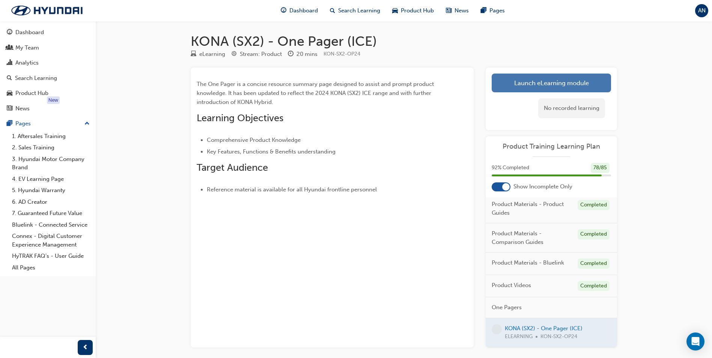
click at [509, 89] on link "Launch eLearning module" at bounding box center [550, 83] width 119 height 19
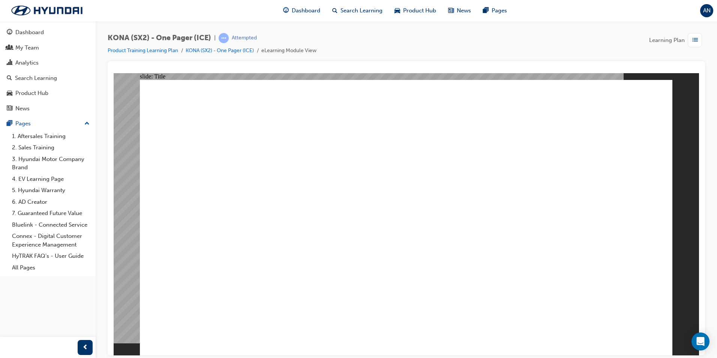
click at [30, 32] on div "Dashboard" at bounding box center [29, 32] width 29 height 9
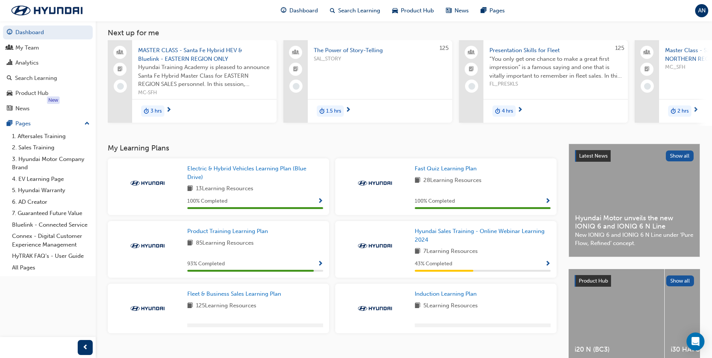
scroll to position [82, 0]
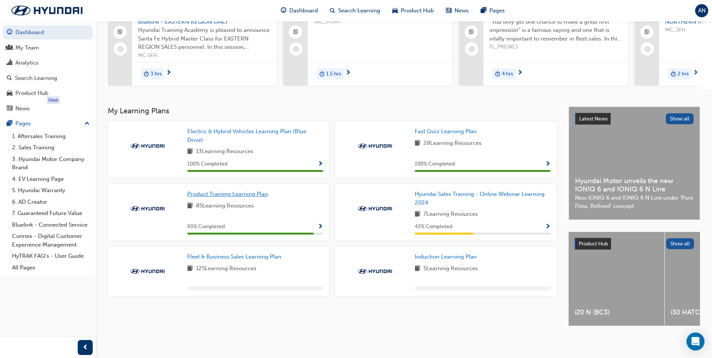
click at [231, 191] on span "Product Training Learning Plan" at bounding box center [227, 194] width 81 height 7
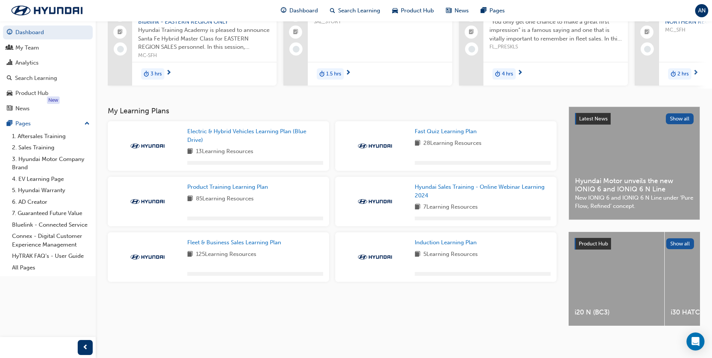
scroll to position [82, 0]
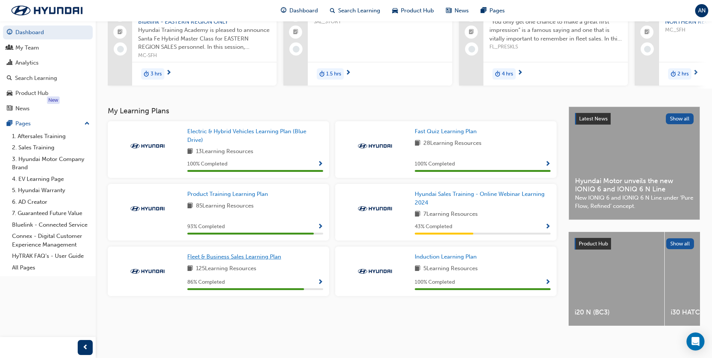
click at [254, 254] on span "Fleet & Business Sales Learning Plan" at bounding box center [234, 256] width 94 height 7
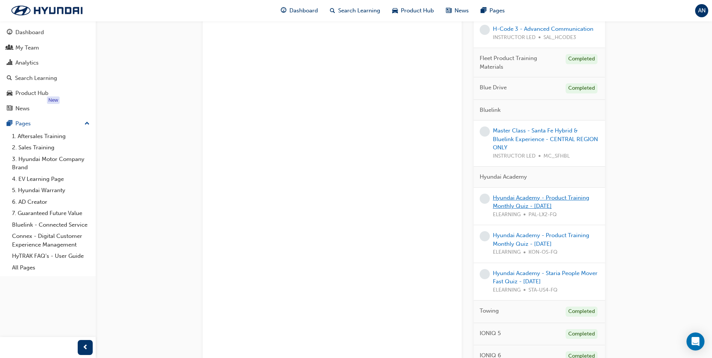
scroll to position [375, 0]
click at [539, 278] on link "Hyundai Academy - Staria People Mover Fast Quiz - September 2021" at bounding box center [545, 276] width 105 height 15
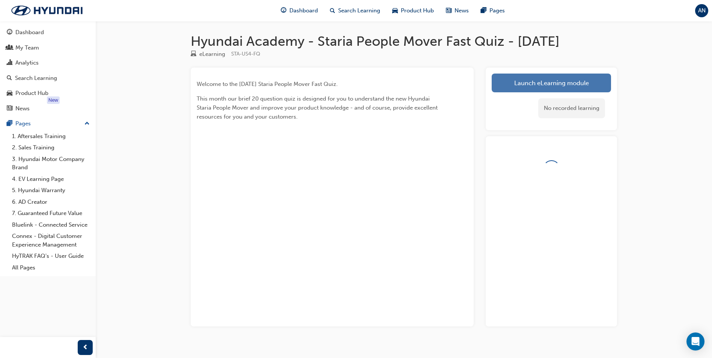
click at [546, 92] on link "Launch eLearning module" at bounding box center [550, 83] width 119 height 19
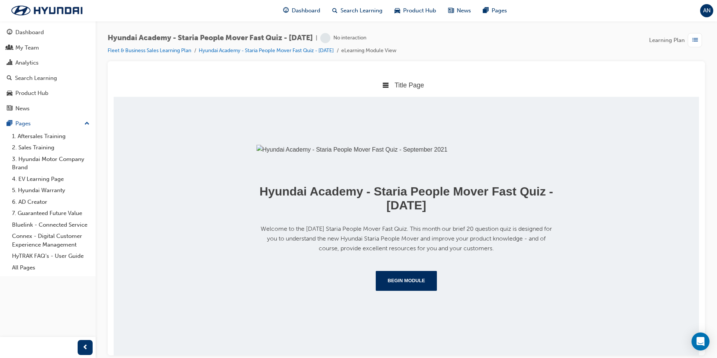
scroll to position [94, 0]
click at [405, 290] on button "Begin Module" at bounding box center [407, 281] width 62 height 20
